Goal: Information Seeking & Learning: Learn about a topic

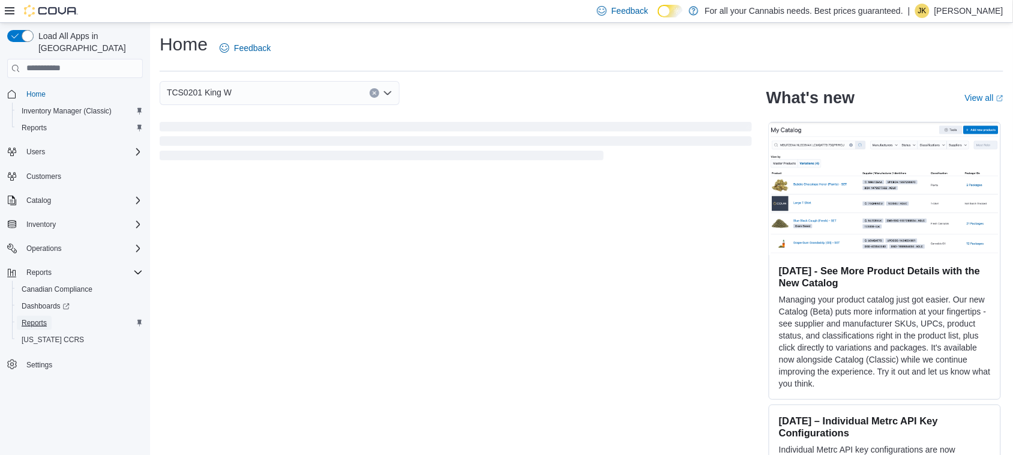
click at [36, 318] on span "Reports" at bounding box center [34, 323] width 25 height 10
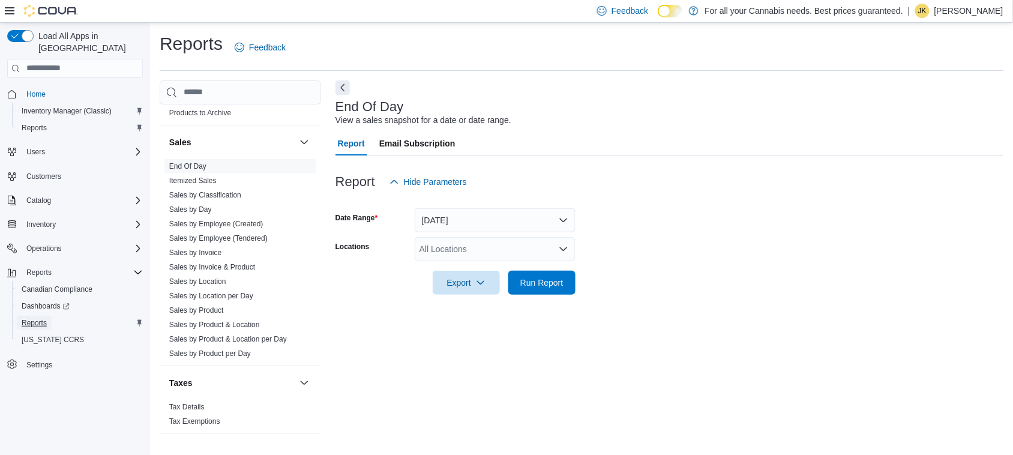
scroll to position [803, 0]
click at [216, 306] on link "Sales by Product" at bounding box center [196, 310] width 55 height 8
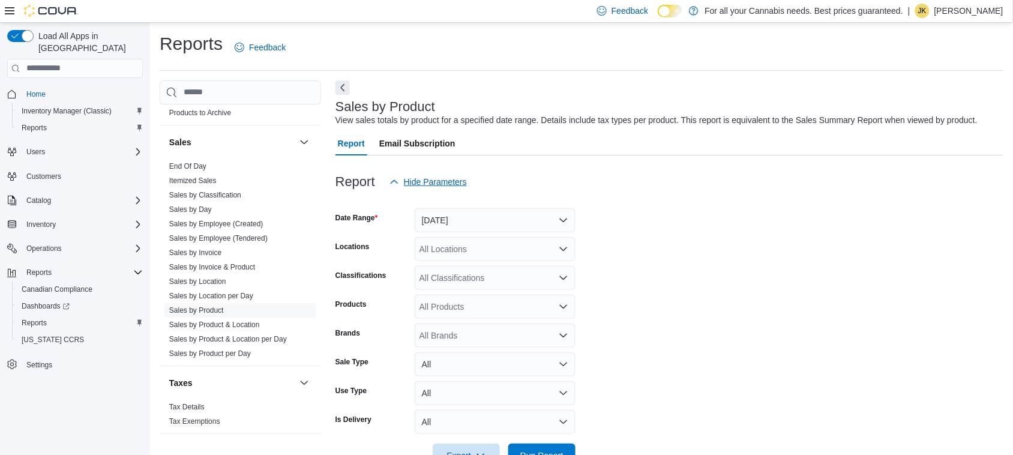
scroll to position [28, 0]
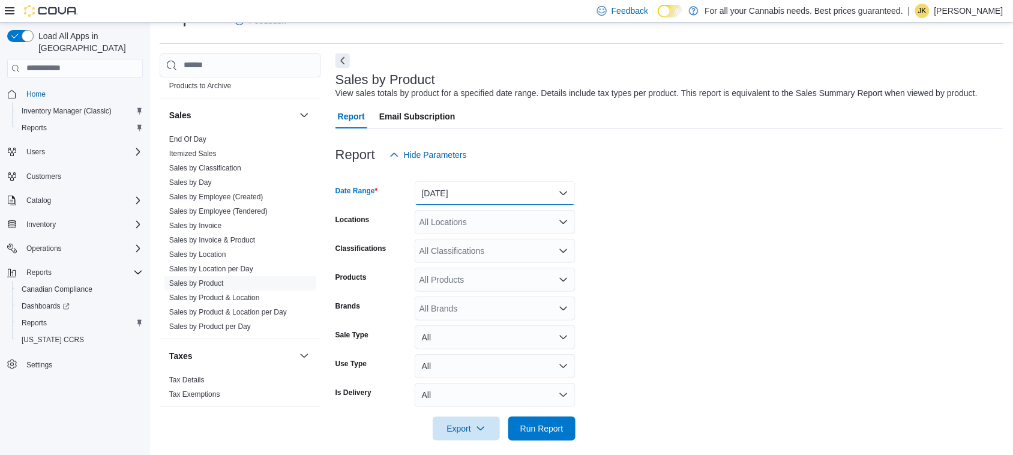
click at [510, 191] on button "[DATE]" at bounding box center [495, 193] width 161 height 24
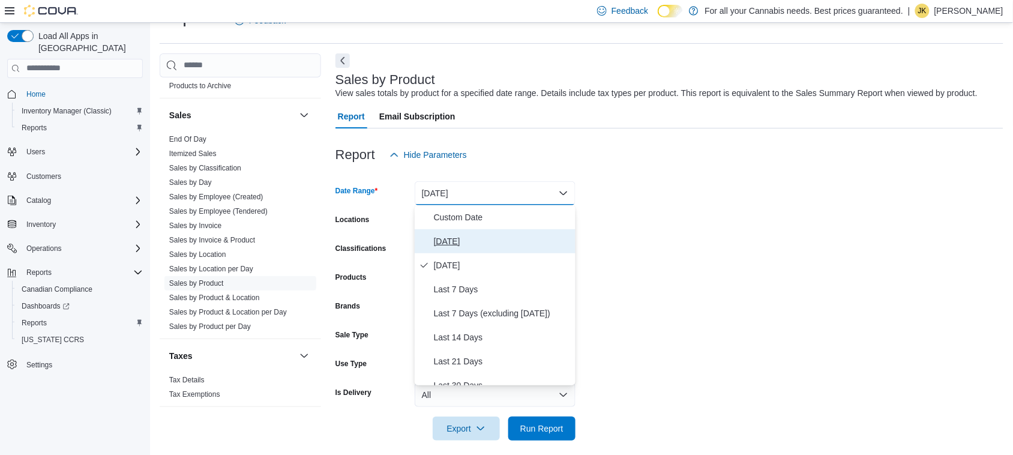
click at [475, 235] on span "[DATE]" at bounding box center [502, 241] width 137 height 14
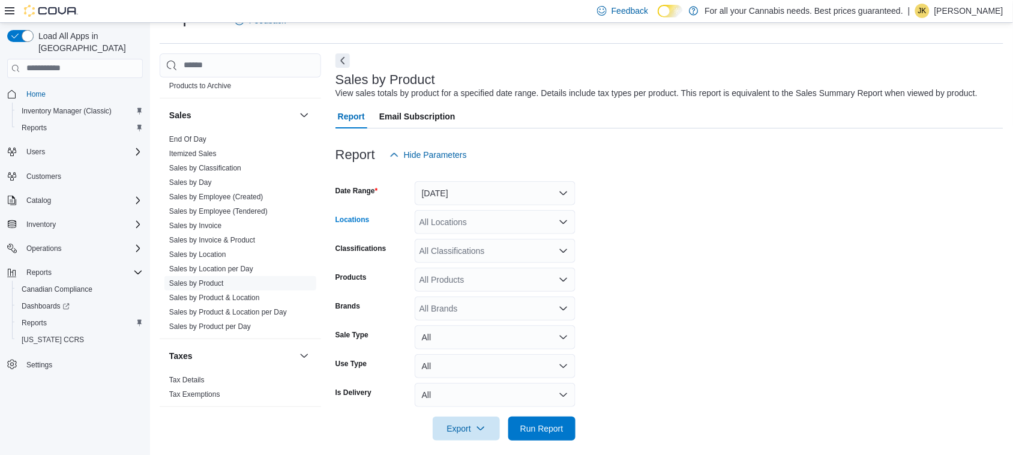
click at [493, 215] on div "All Locations" at bounding box center [495, 222] width 161 height 24
type input "***"
click at [530, 246] on div "TCS0201 King W" at bounding box center [484, 243] width 124 height 12
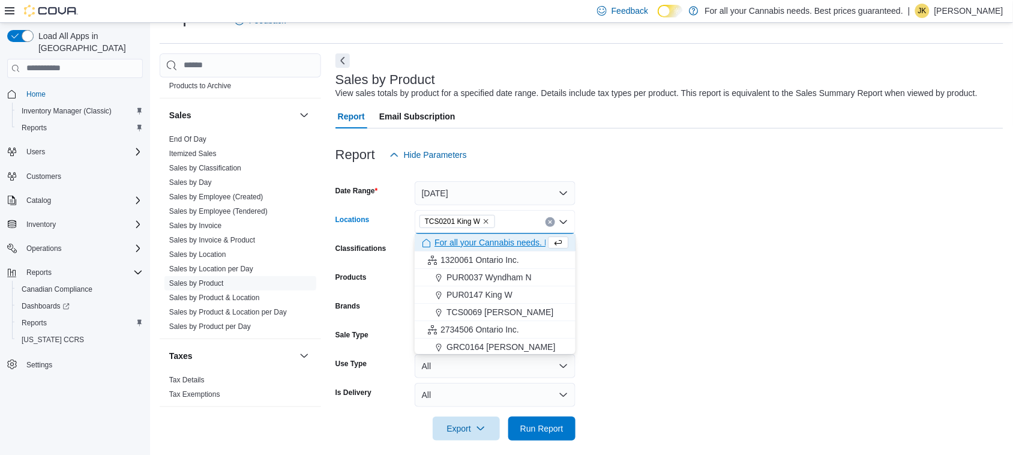
click at [701, 238] on form "Date Range [DATE] Locations TCS0201 [GEOGRAPHIC_DATA] box. Selected. TCS0201 Ki…" at bounding box center [670, 304] width 668 height 274
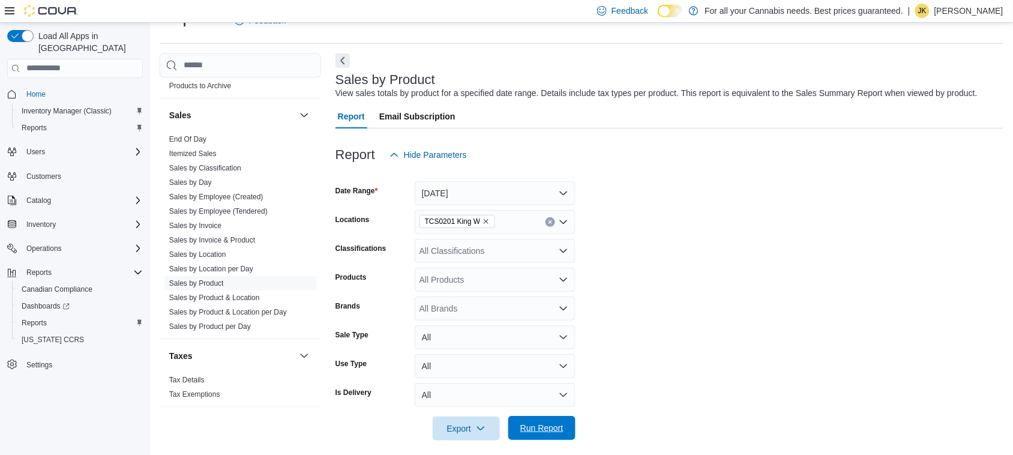
click at [568, 422] on span "Run Report" at bounding box center [542, 428] width 53 height 24
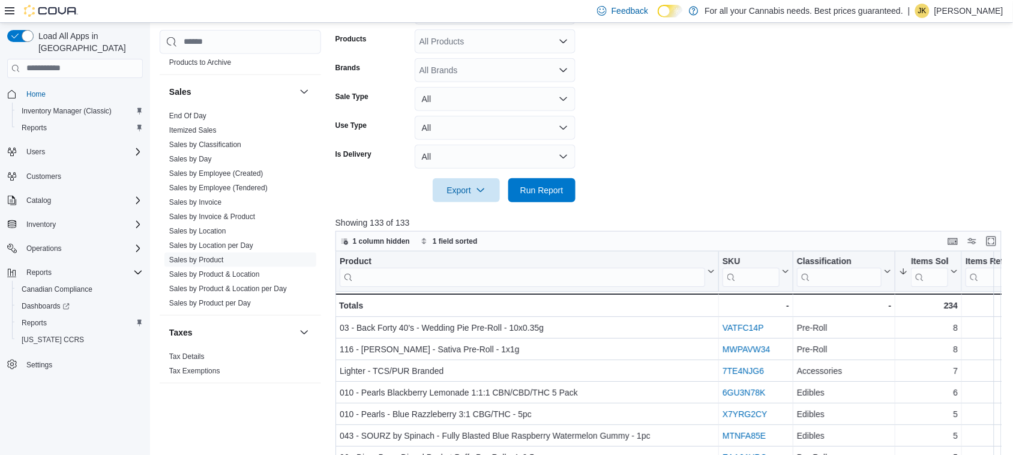
scroll to position [415, 0]
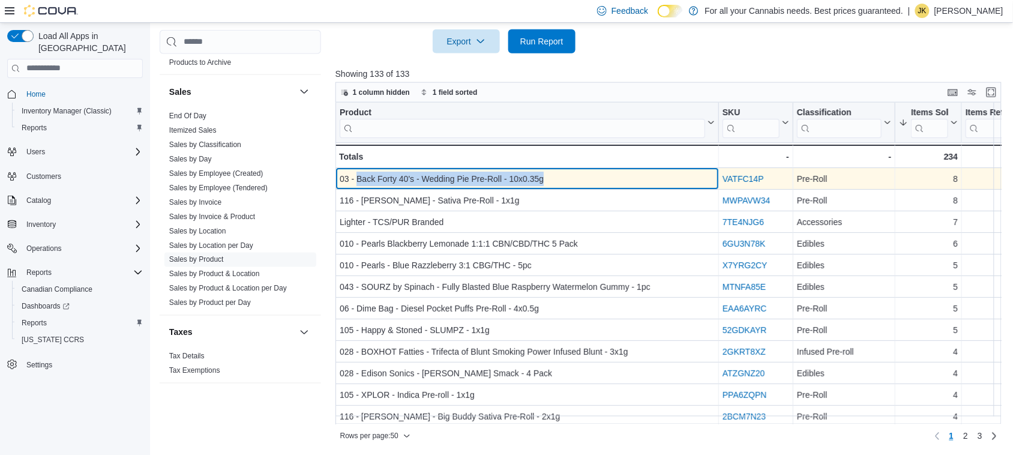
drag, startPoint x: 571, startPoint y: 173, endPoint x: 358, endPoint y: 181, distance: 213.3
click at [358, 181] on div "03 - Back Forty 40's - Wedding Pie Pre-Roll - 10x0.35g" at bounding box center [527, 179] width 375 height 14
copy div "Back Forty 40's - Wedding Pie Pre-Roll - 10x0.35g"
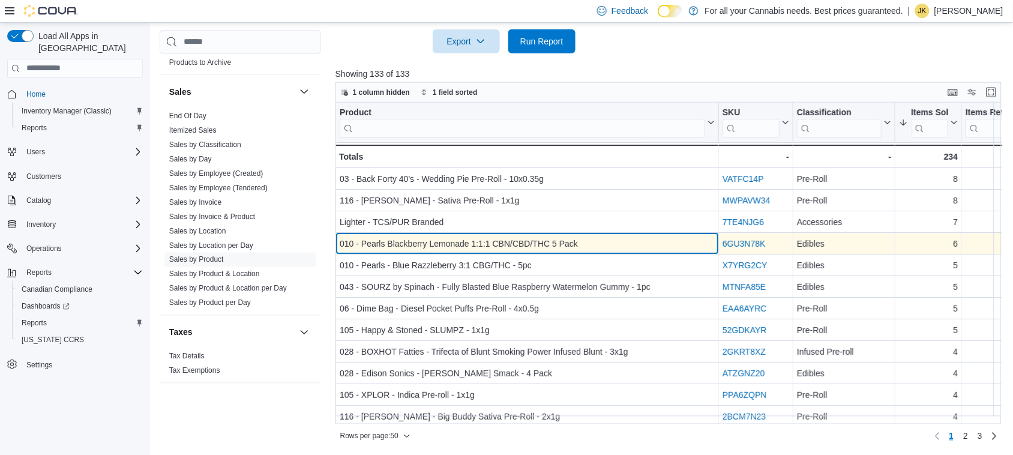
click at [458, 244] on div "010 - Pearls Blackberry Lemonade 1:1:1 CBN/CBD/THC 5 Pack" at bounding box center [527, 244] width 375 height 14
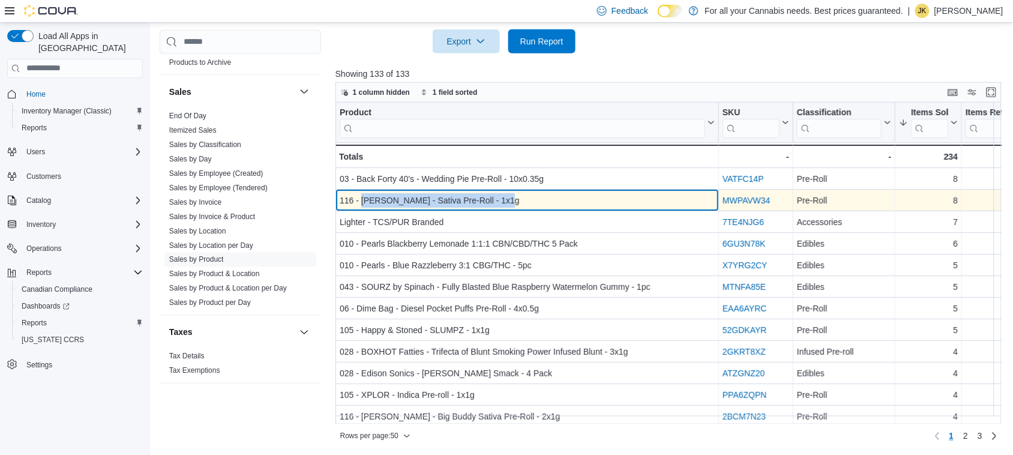
drag, startPoint x: 514, startPoint y: 201, endPoint x: 361, endPoint y: 201, distance: 152.5
click at [361, 201] on div "116 - [PERSON_NAME] - Sativa Pre-Roll - 1x1g" at bounding box center [527, 200] width 375 height 14
copy div "[PERSON_NAME] - Sativa Pre-Roll - 1x1g"
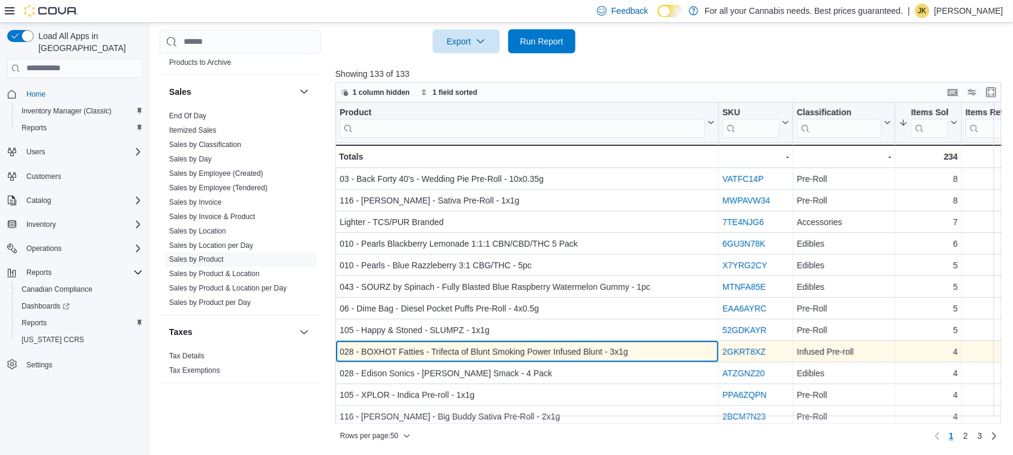
click at [560, 354] on div "028 - BOXHOT Fatties - Trifecta of Blunt Smoking Power Infused Blunt - 3x1g" at bounding box center [527, 352] width 375 height 14
copy div "028 - BOXHOT Fatties - Trifecta of Blunt Smoking Power Infused Blunt - 3x1g"
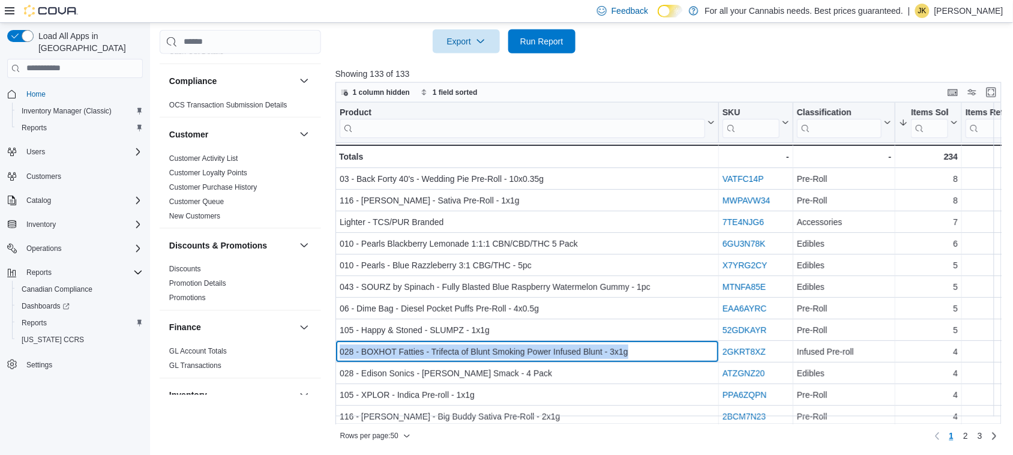
scroll to position [57, 0]
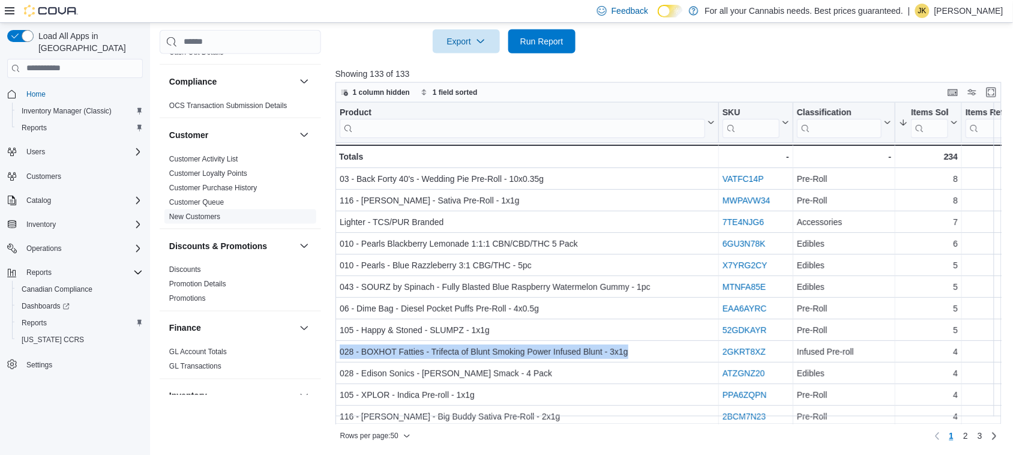
click at [197, 215] on link "New Customers" at bounding box center [194, 217] width 51 height 8
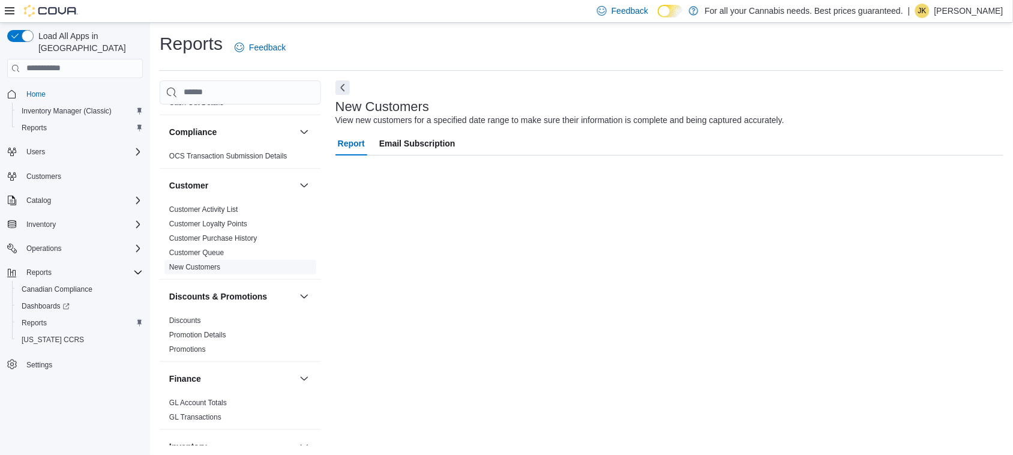
scroll to position [1, 0]
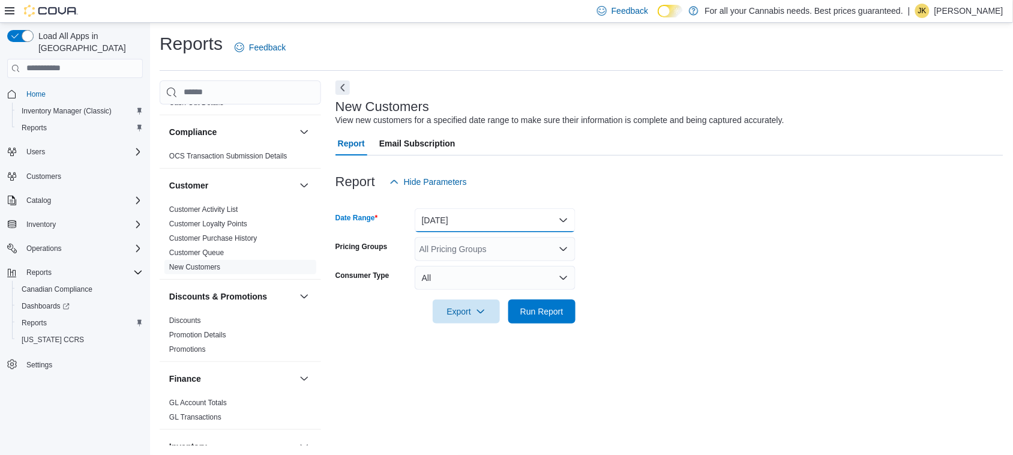
click at [473, 215] on button "[DATE]" at bounding box center [495, 220] width 161 height 24
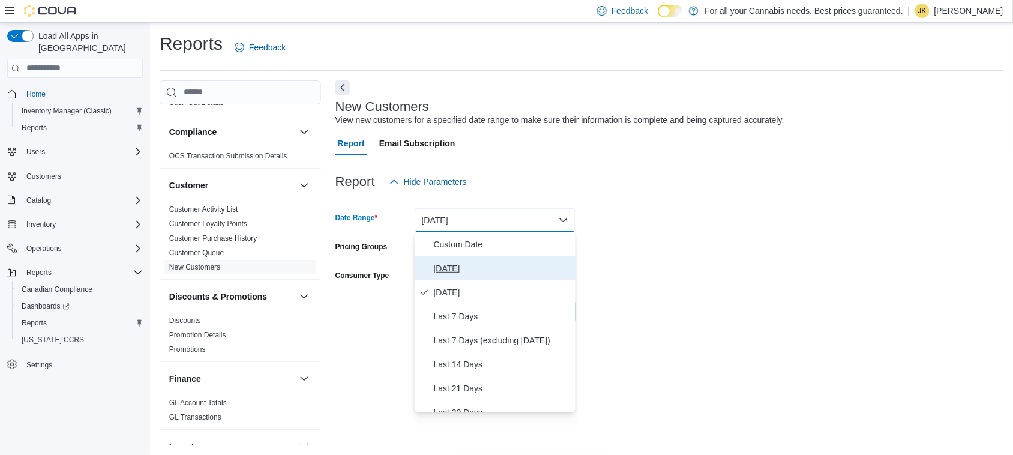
click at [462, 265] on span "[DATE]" at bounding box center [502, 268] width 137 height 14
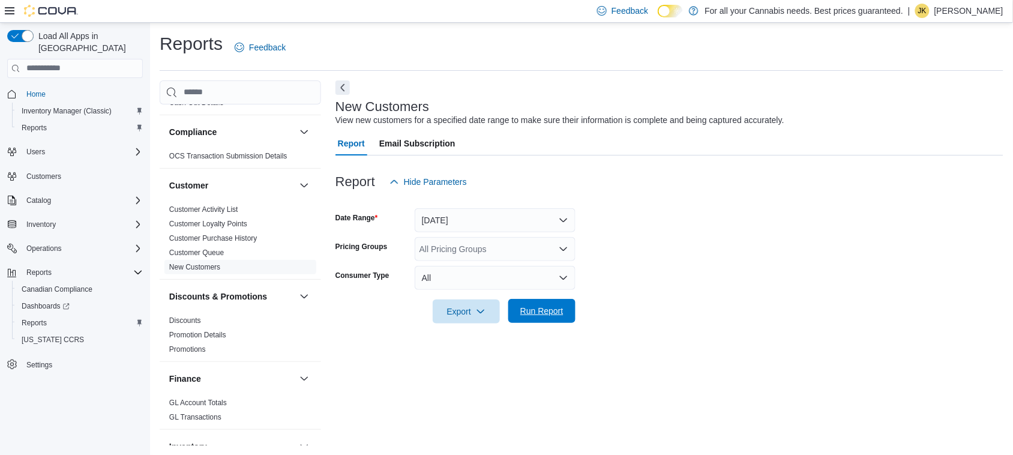
click at [545, 303] on span "Run Report" at bounding box center [542, 311] width 53 height 24
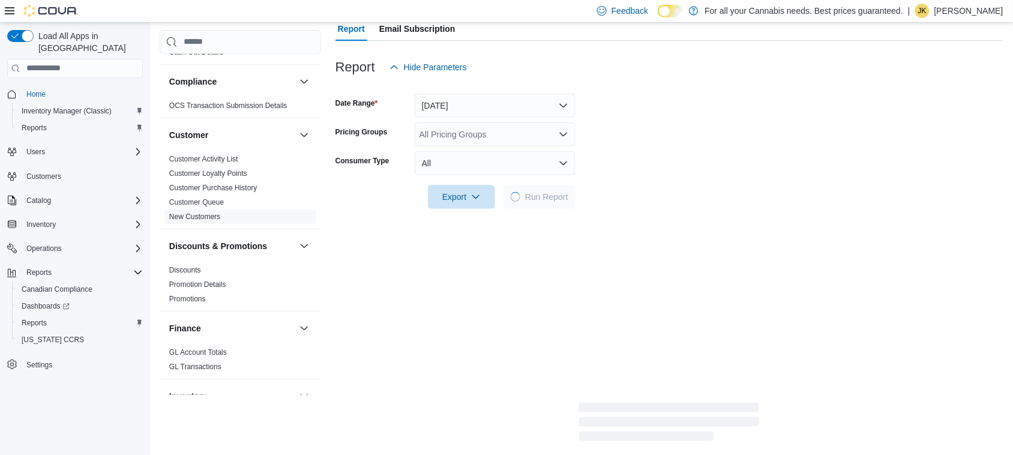
scroll to position [116, 0]
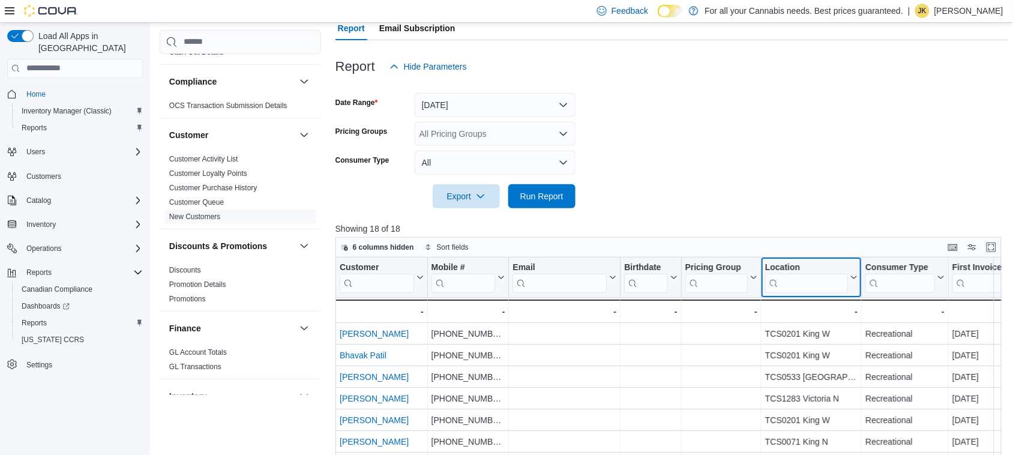
click at [791, 282] on input "search" at bounding box center [806, 282] width 83 height 19
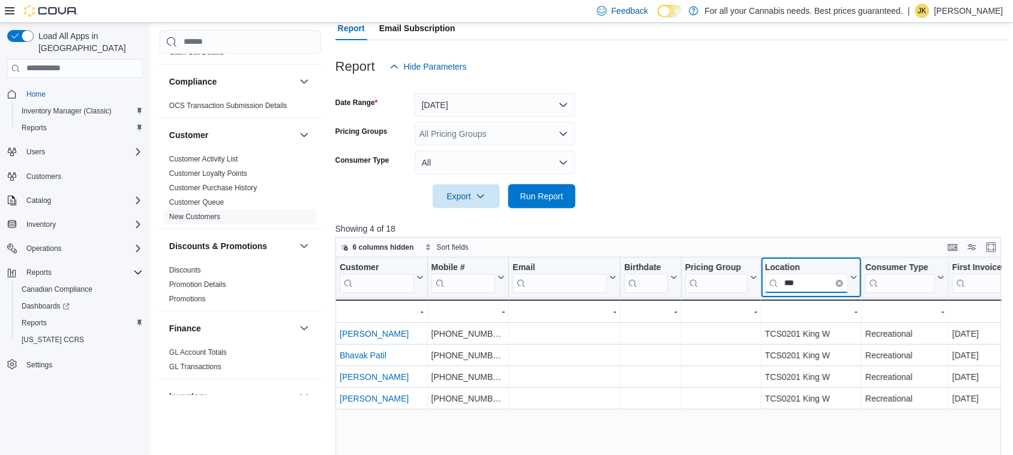
type input "***"
